Goal: Download file/media

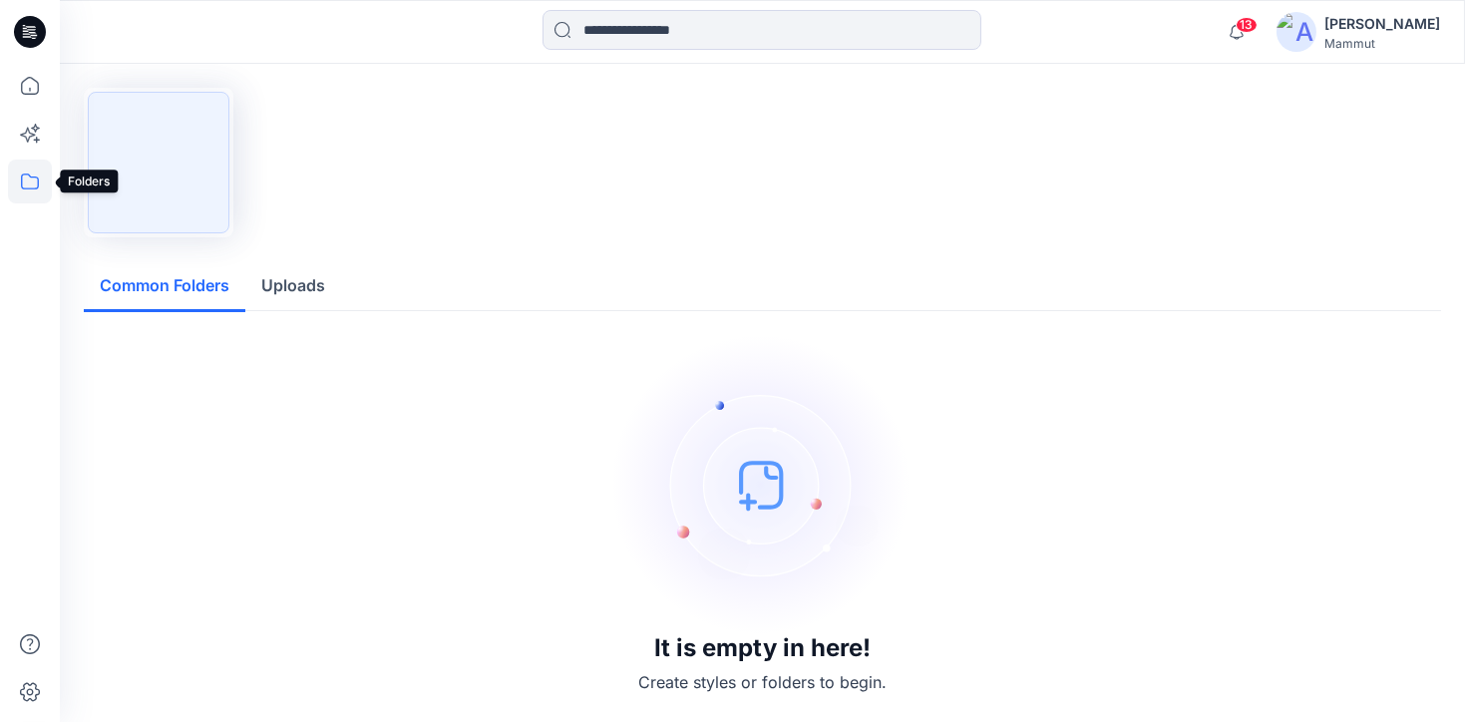
click at [27, 180] on icon at bounding box center [30, 182] width 44 height 44
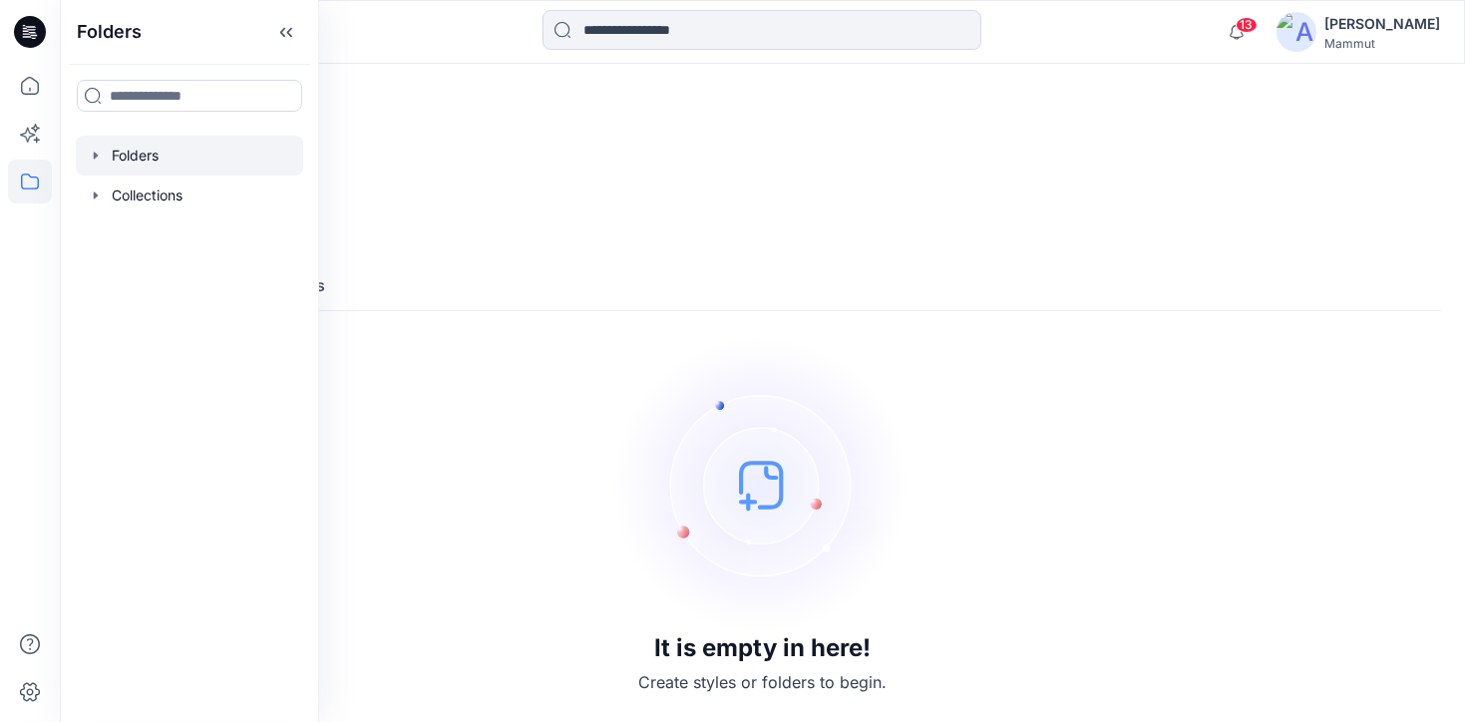
click at [159, 163] on div at bounding box center [189, 156] width 227 height 40
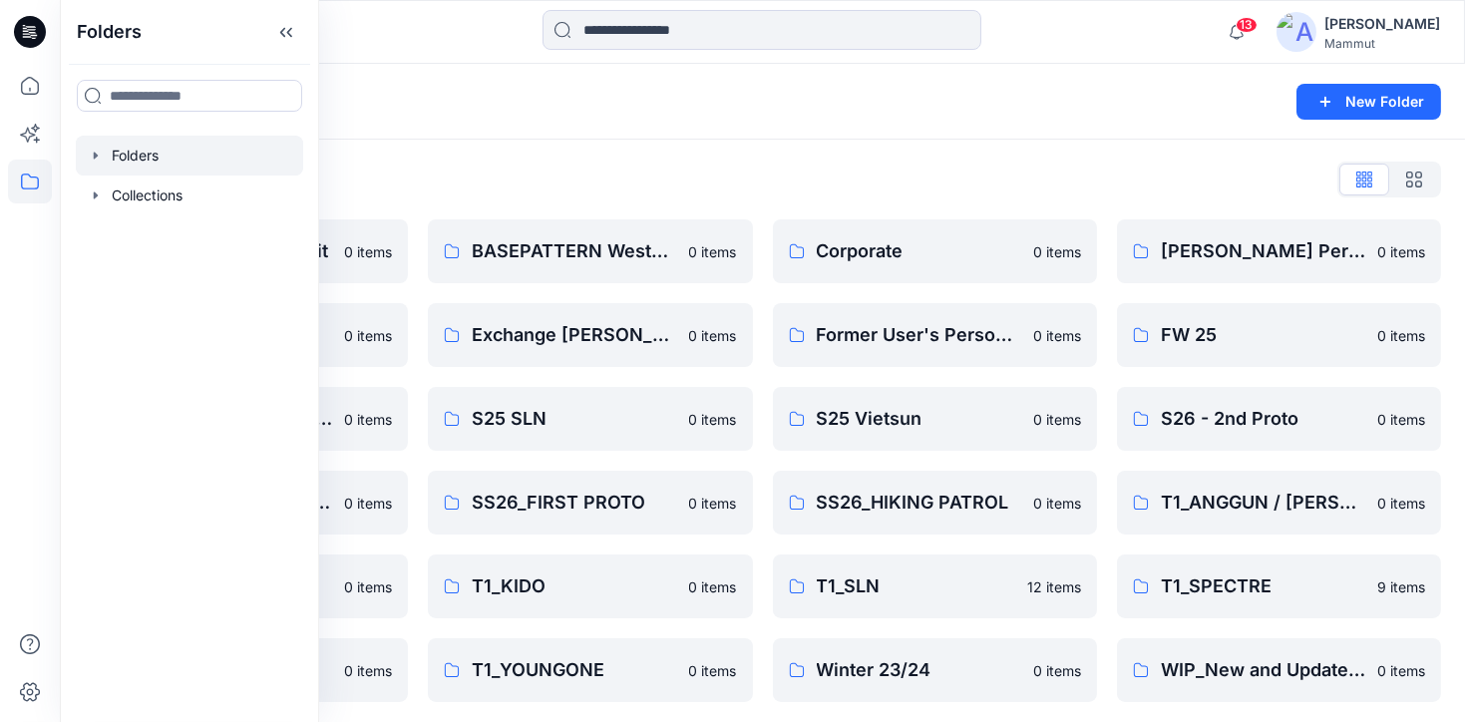
click at [653, 179] on div "Folders List" at bounding box center [763, 180] width 1358 height 32
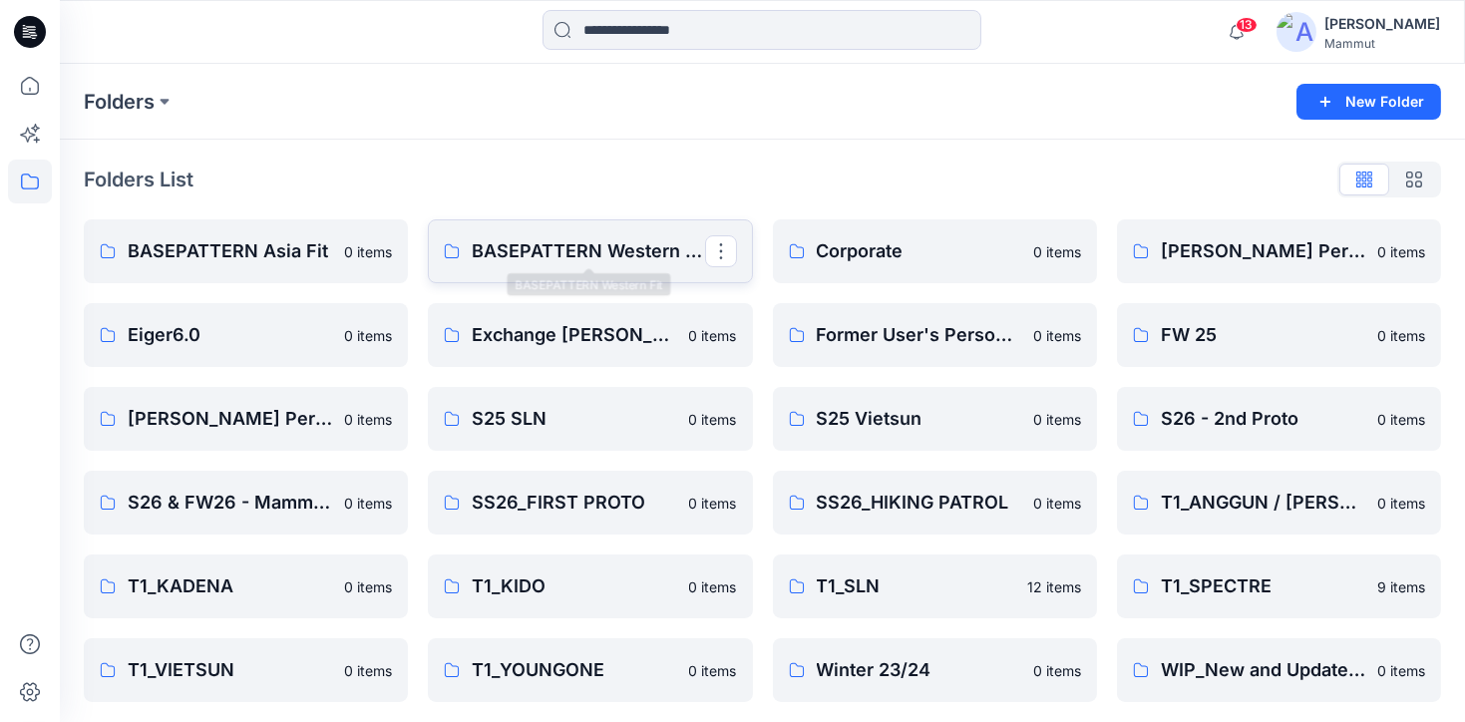
click at [621, 242] on p "BASEPATTERN Western Fit" at bounding box center [588, 251] width 232 height 28
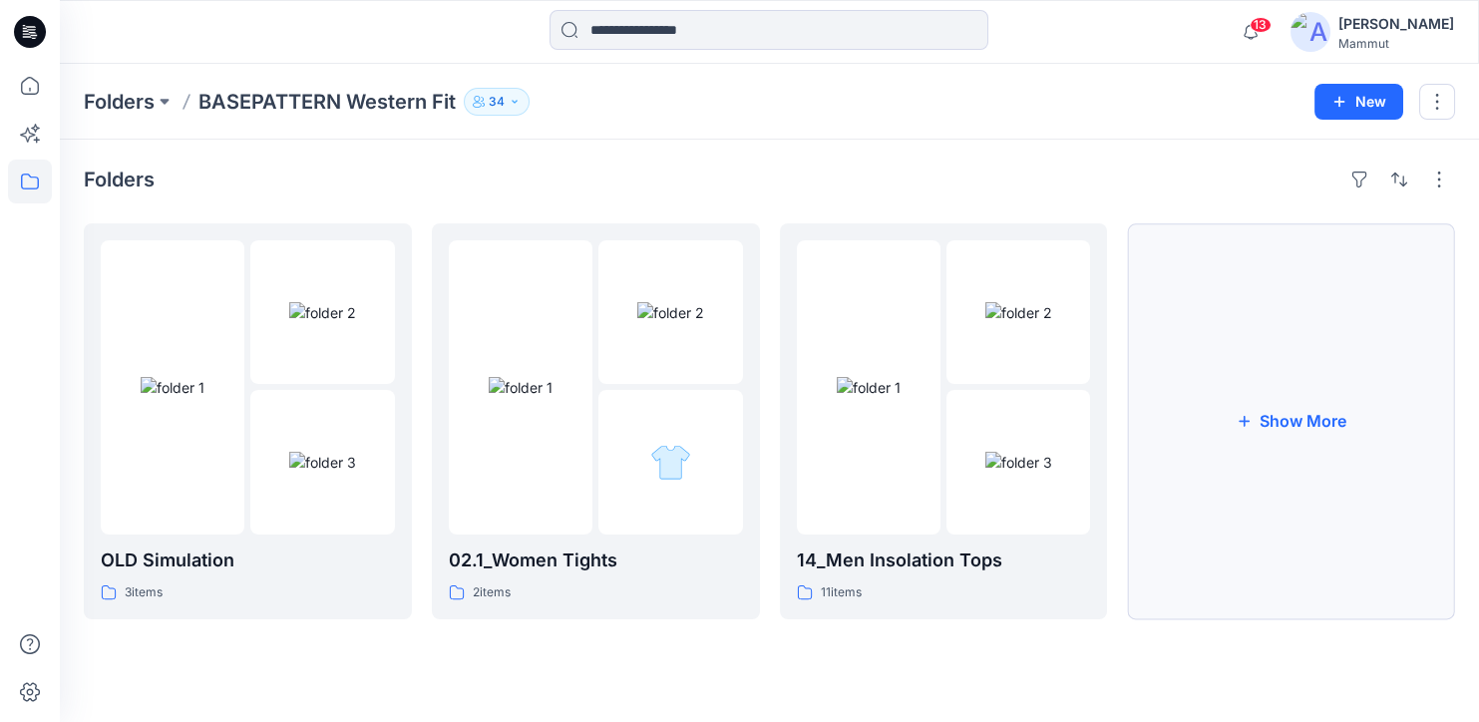
click at [1207, 384] on button "Show More" at bounding box center [1291, 421] width 328 height 396
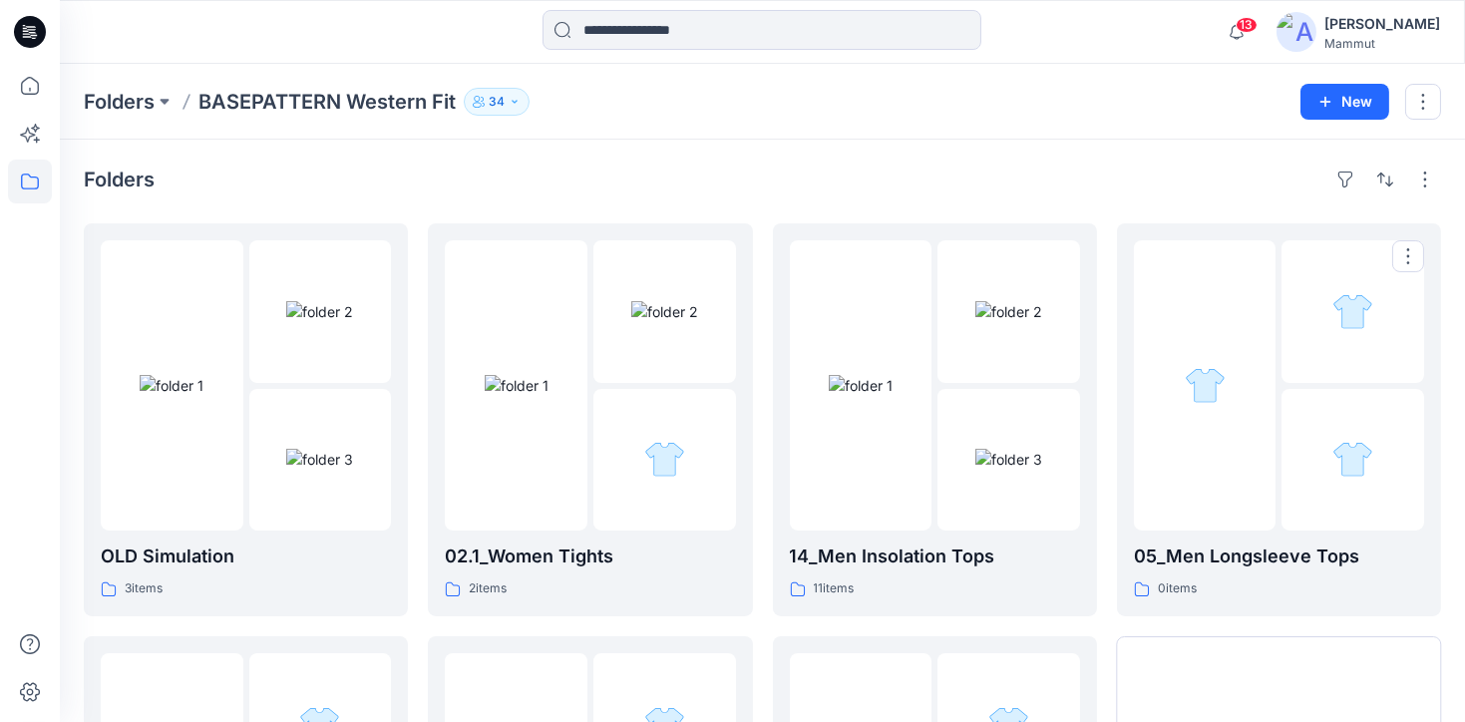
scroll to position [362, 0]
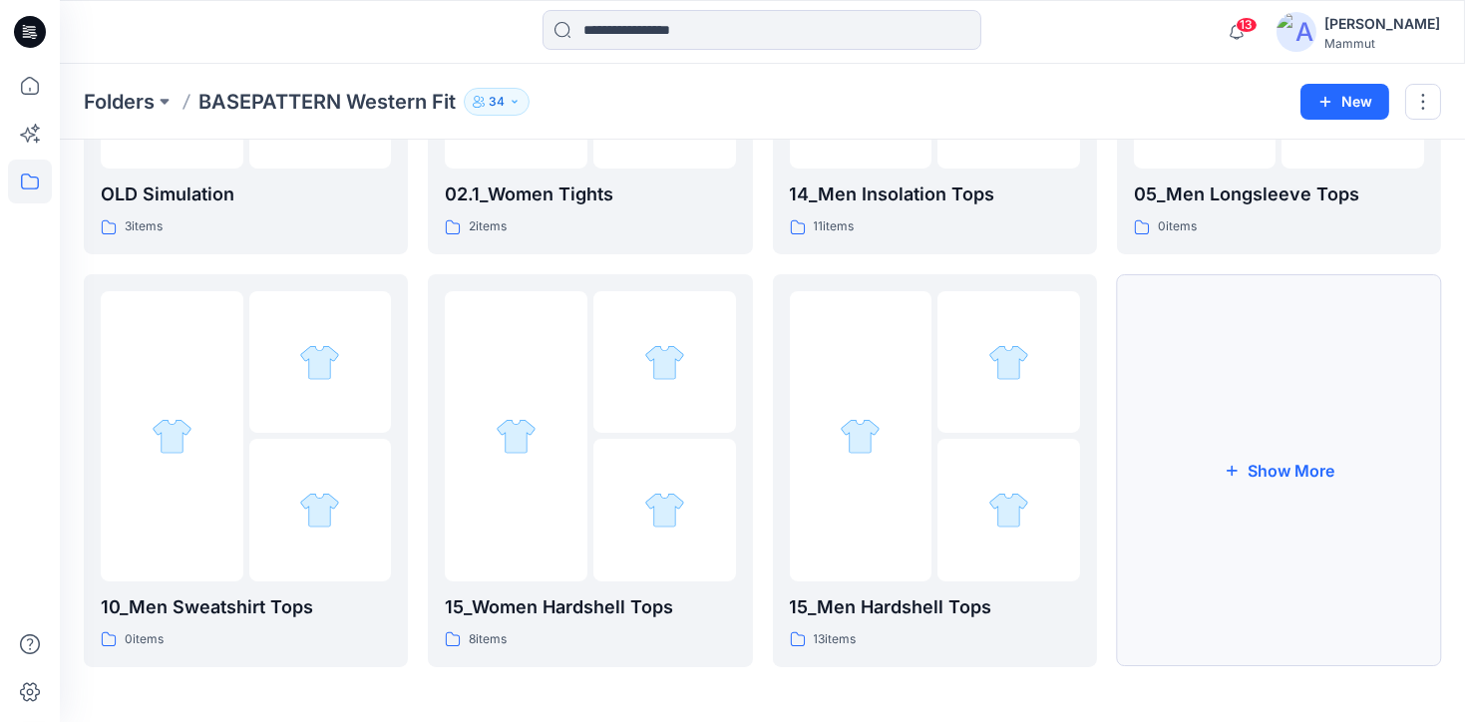
click at [1226, 443] on button "Show More" at bounding box center [1279, 470] width 324 height 393
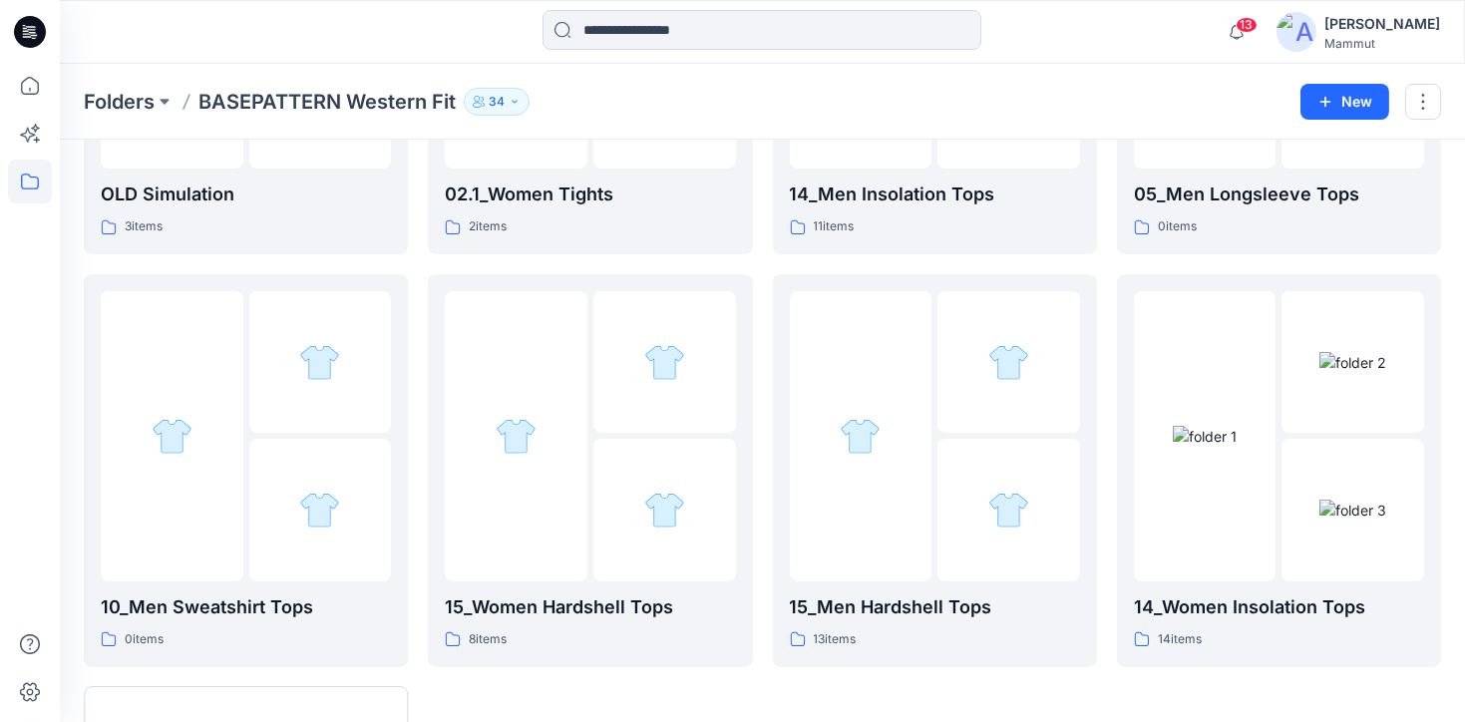
scroll to position [775, 0]
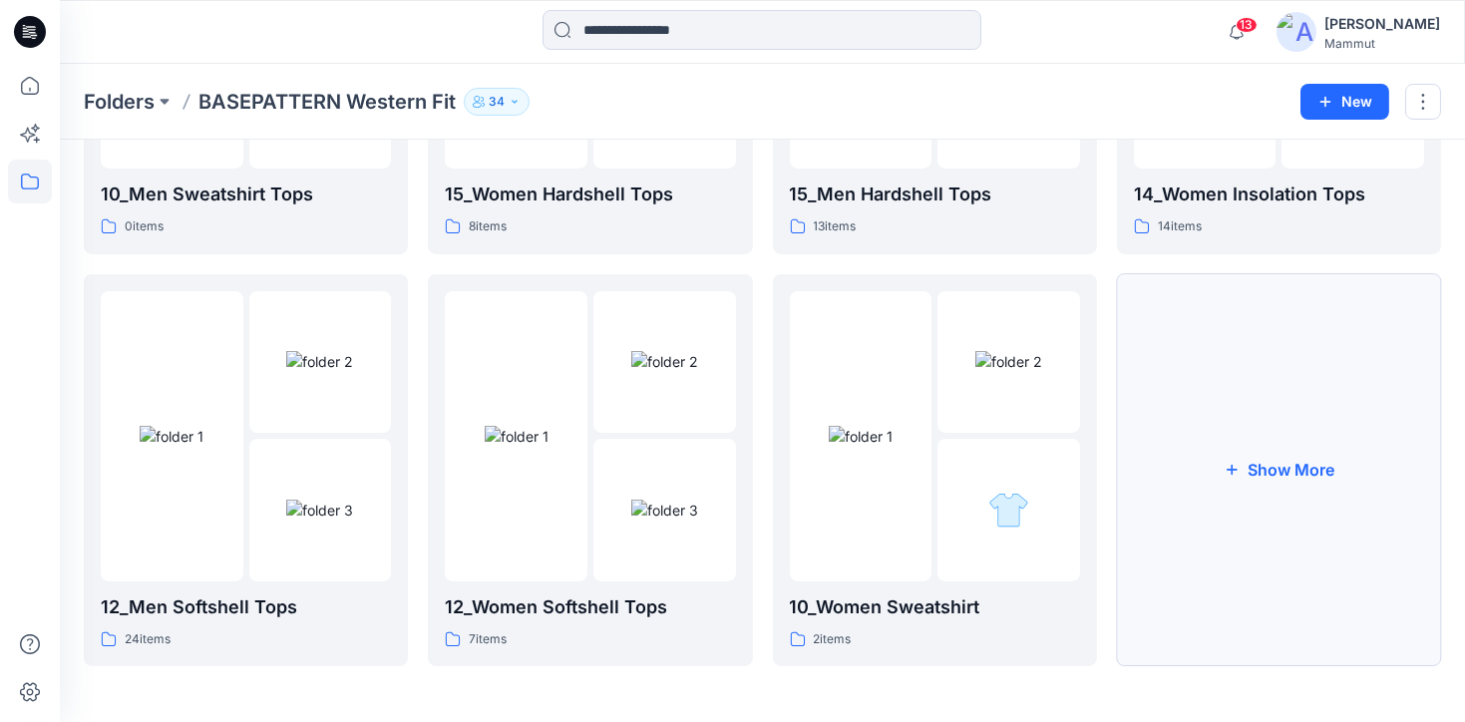
click at [1326, 499] on button "Show More" at bounding box center [1279, 470] width 324 height 393
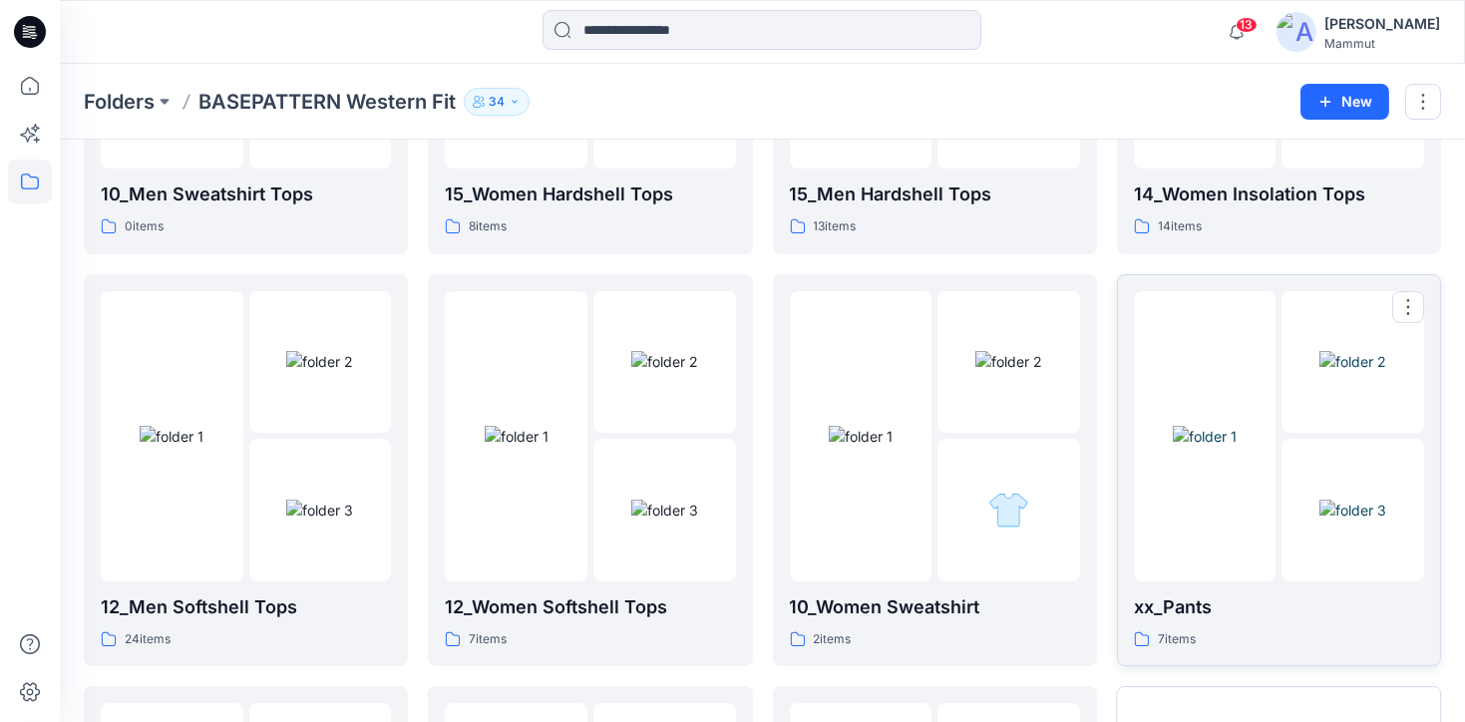
scroll to position [1188, 0]
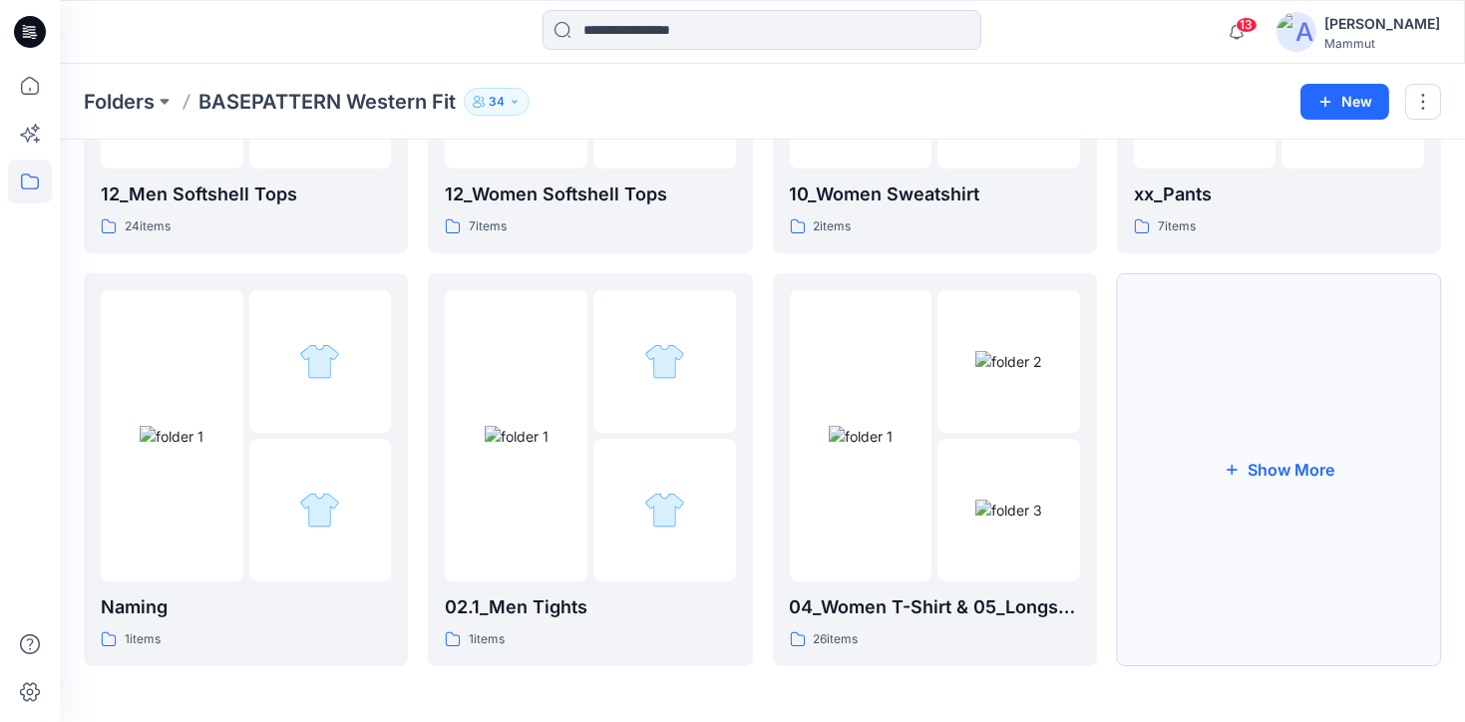
click at [1247, 429] on button "Show More" at bounding box center [1279, 469] width 324 height 393
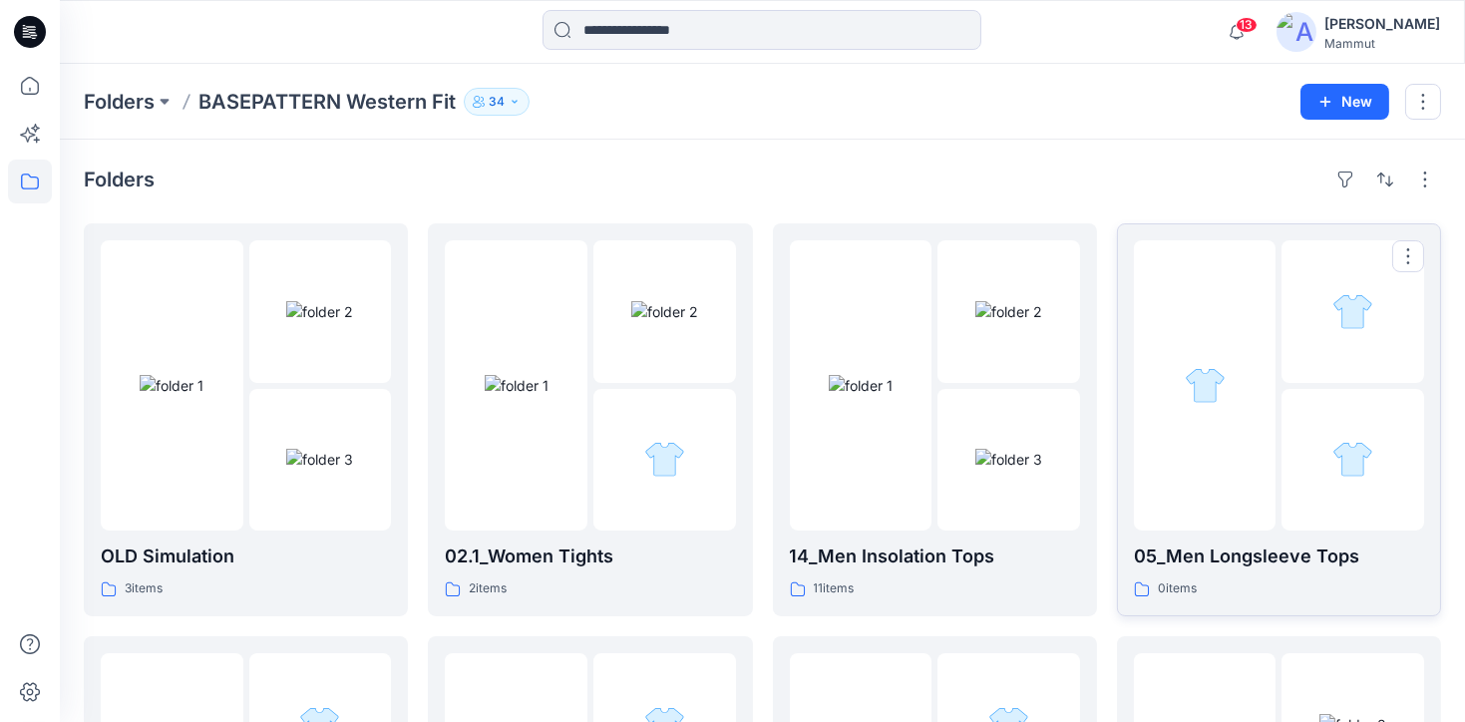
scroll to position [423, 0]
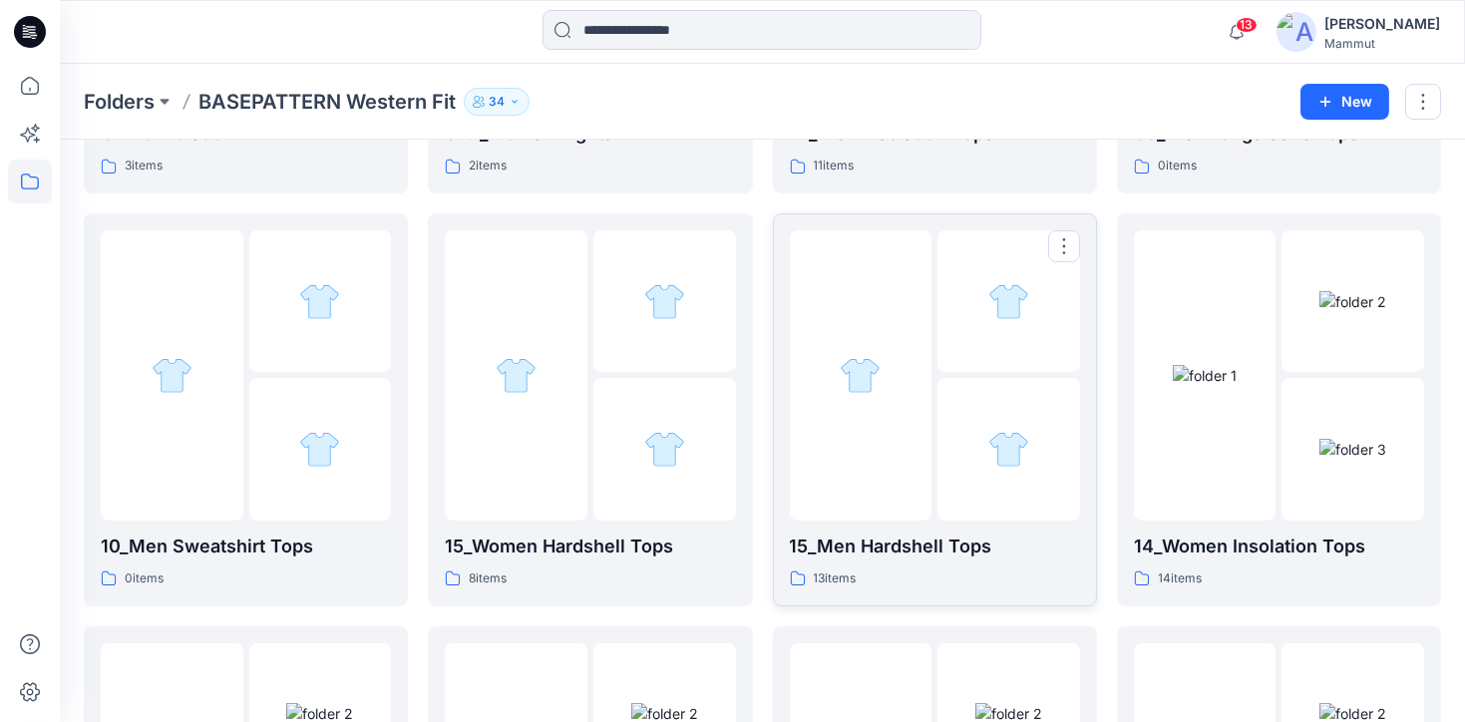
click at [936, 339] on div at bounding box center [935, 375] width 290 height 290
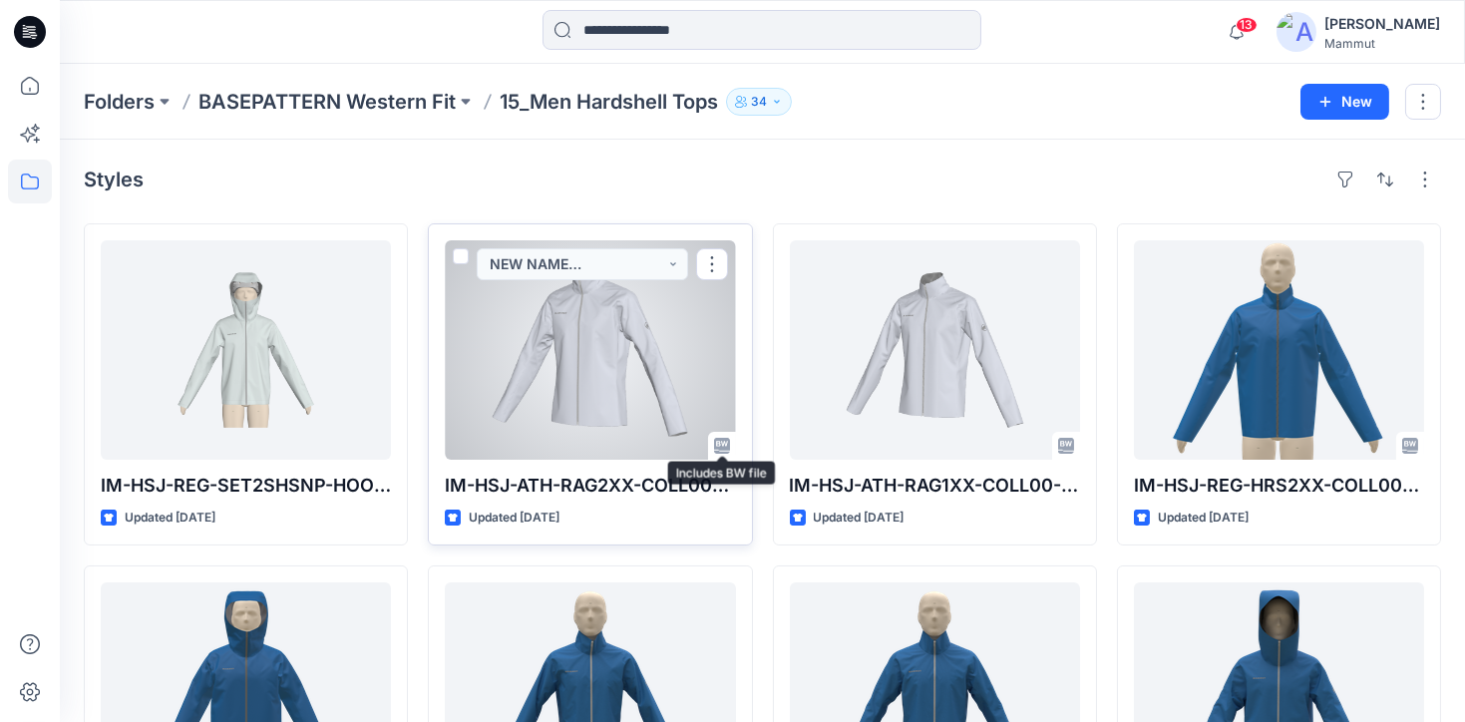
click at [726, 443] on icon at bounding box center [722, 446] width 16 height 16
click at [650, 408] on div at bounding box center [590, 349] width 290 height 219
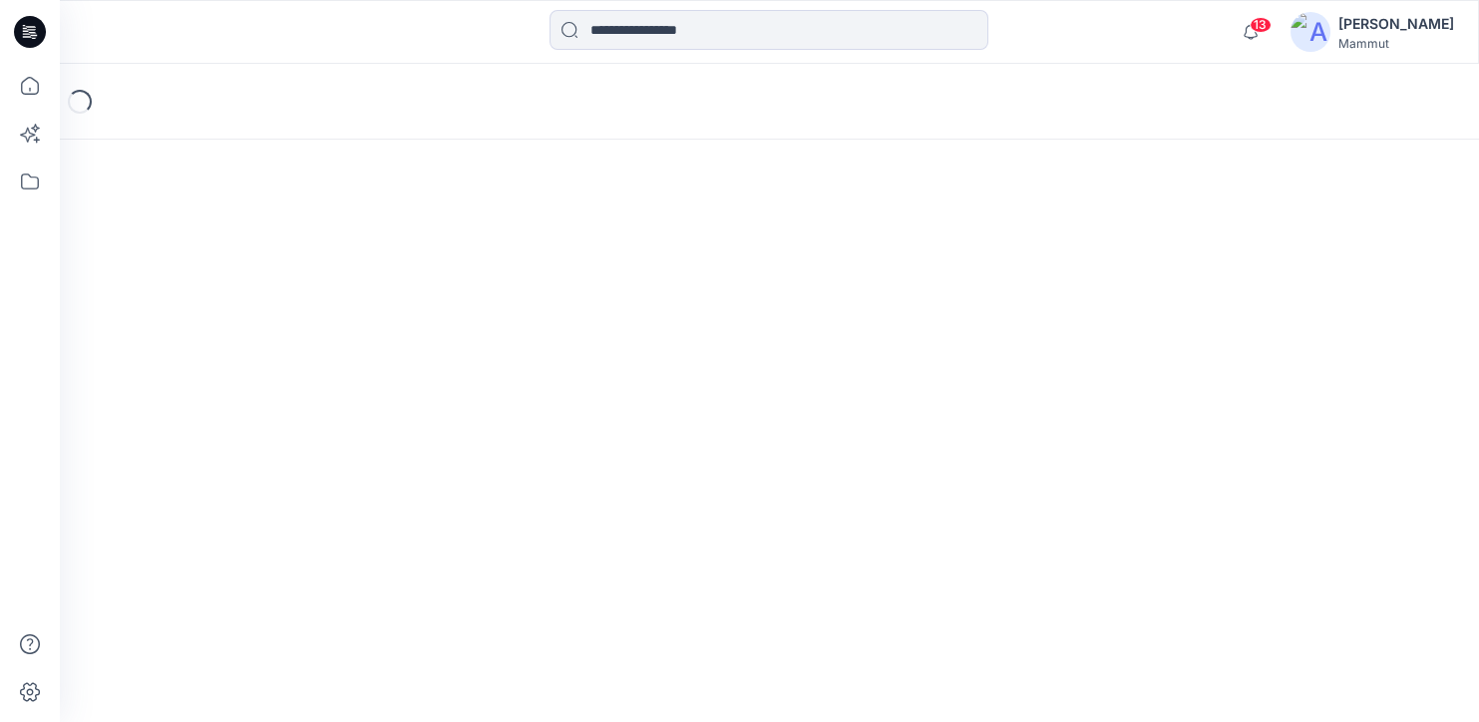
click at [650, 408] on div "Loading..." at bounding box center [769, 393] width 1419 height 658
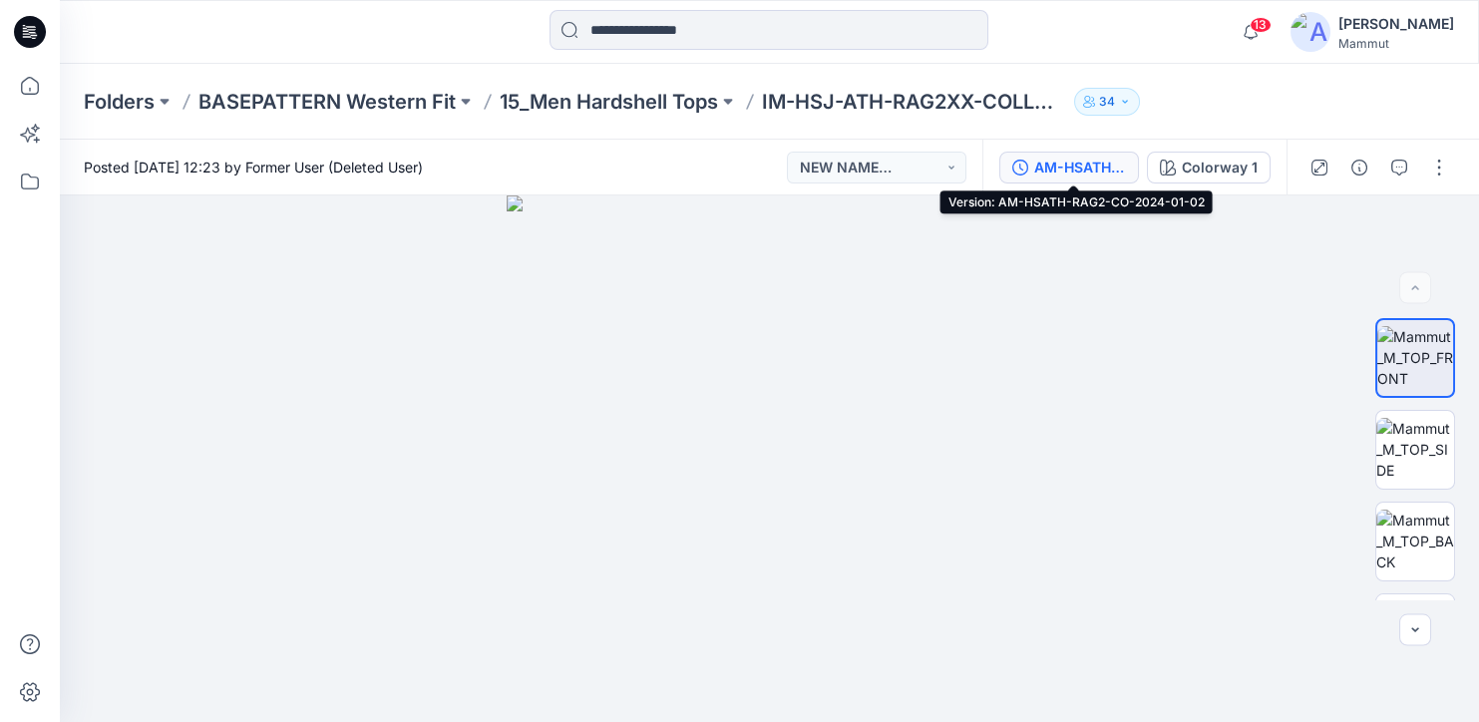
click at [1082, 168] on div "AM-HSATH-RAG2-CO-2024-01-02" at bounding box center [1080, 168] width 92 height 22
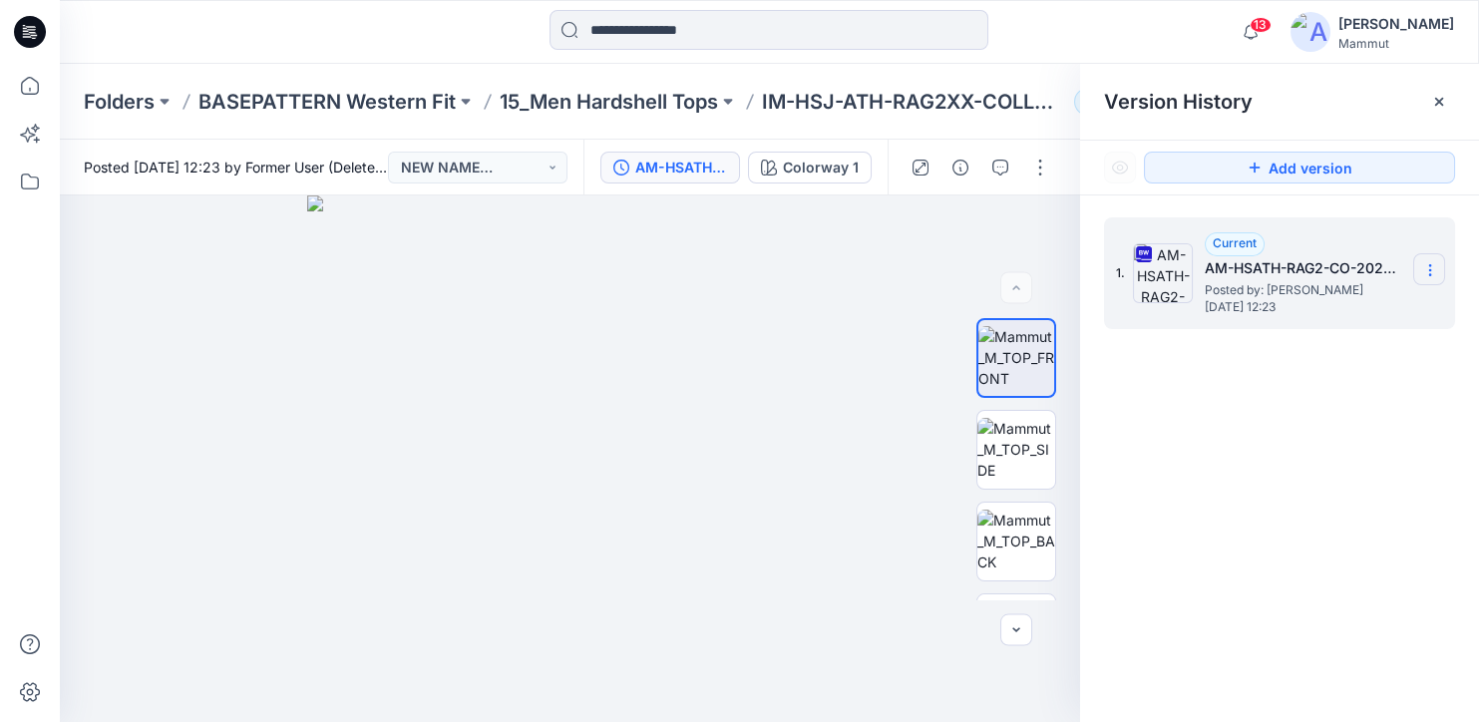
click at [1432, 271] on icon at bounding box center [1430, 270] width 16 height 16
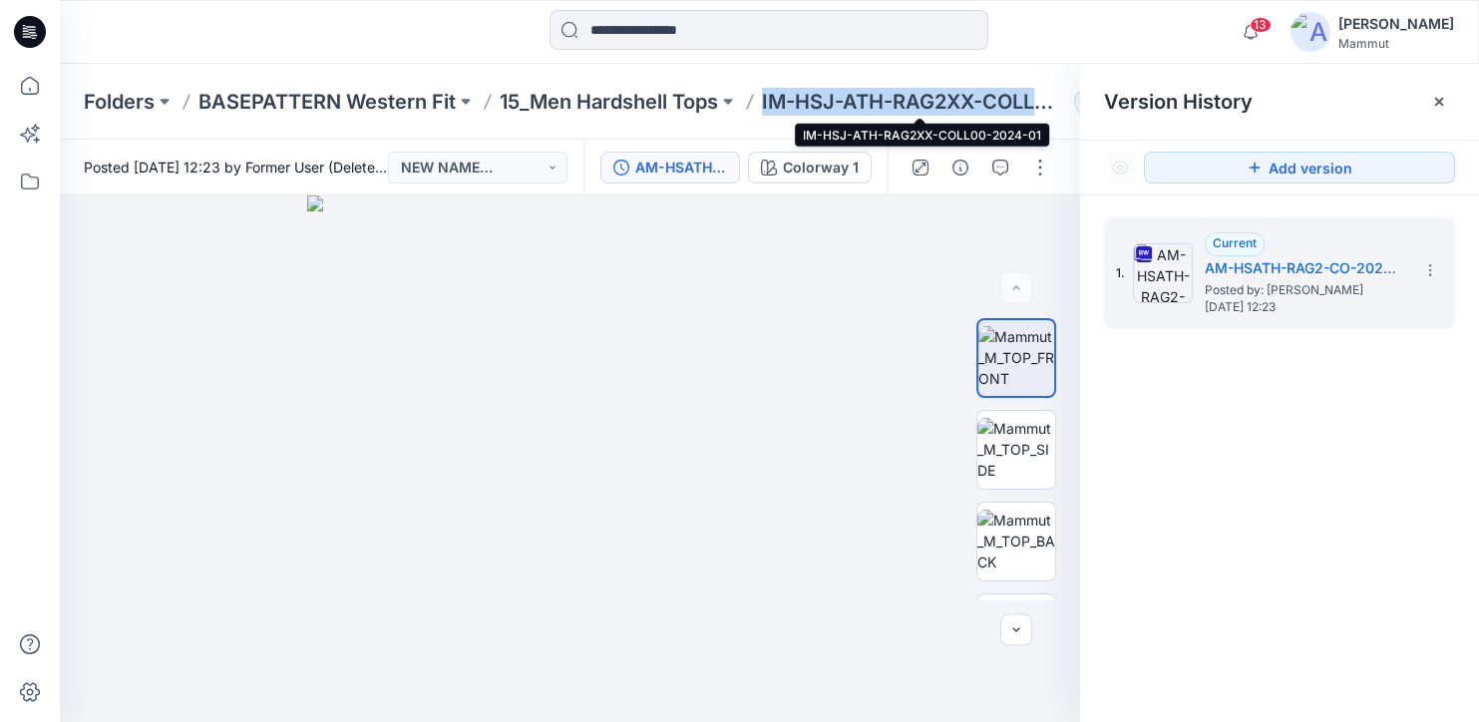
drag, startPoint x: 766, startPoint y: 97, endPoint x: 1047, endPoint y: 105, distance: 281.4
click at [1047, 105] on p "IM-HSJ-ATH-RAG2XX-COLL00-2024-01" at bounding box center [914, 102] width 304 height 28
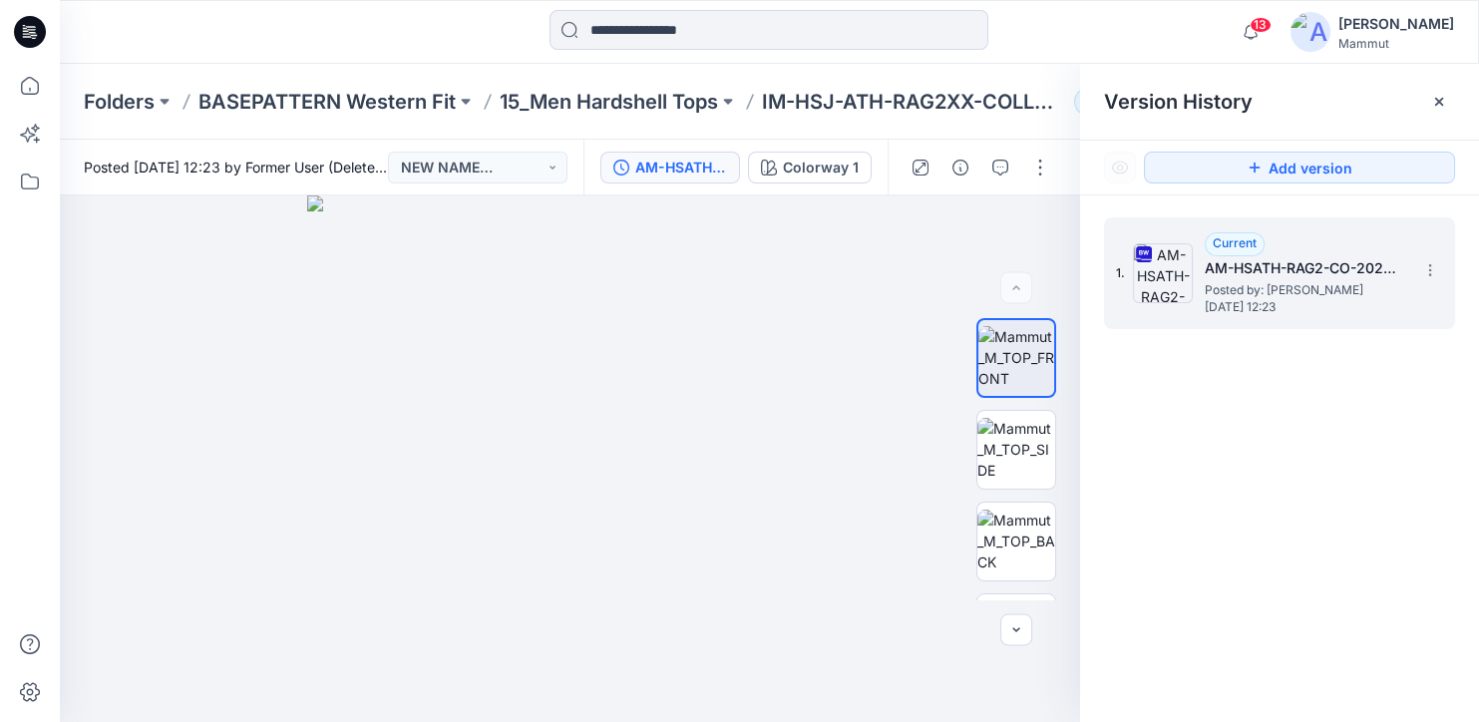
click at [1142, 250] on icon at bounding box center [1144, 254] width 16 height 16
click at [1432, 266] on icon at bounding box center [1430, 270] width 16 height 16
click at [1309, 307] on span "Download Source BW File" at bounding box center [1330, 309] width 168 height 24
